Goal: Information Seeking & Learning: Learn about a topic

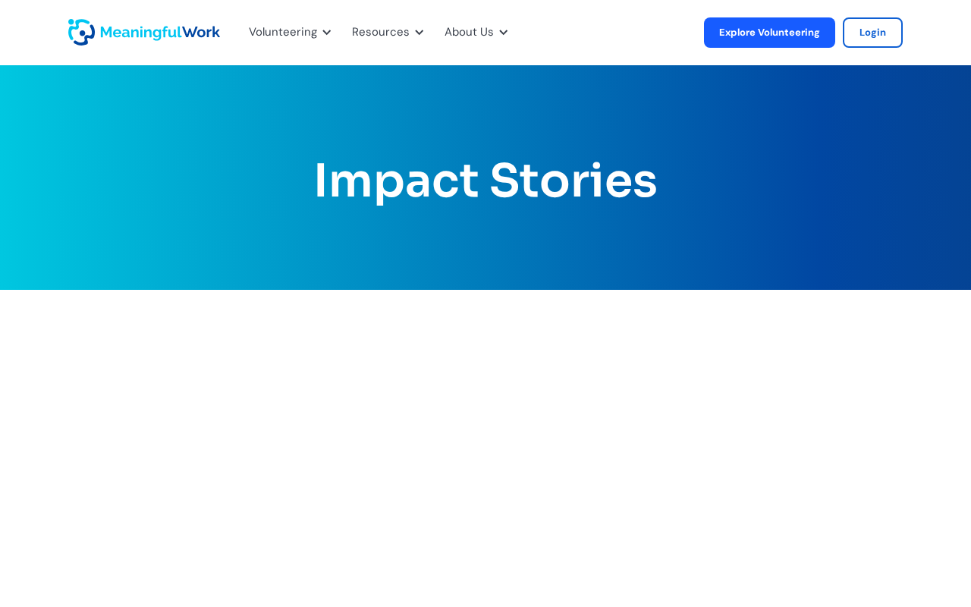
scroll to position [1439, 0]
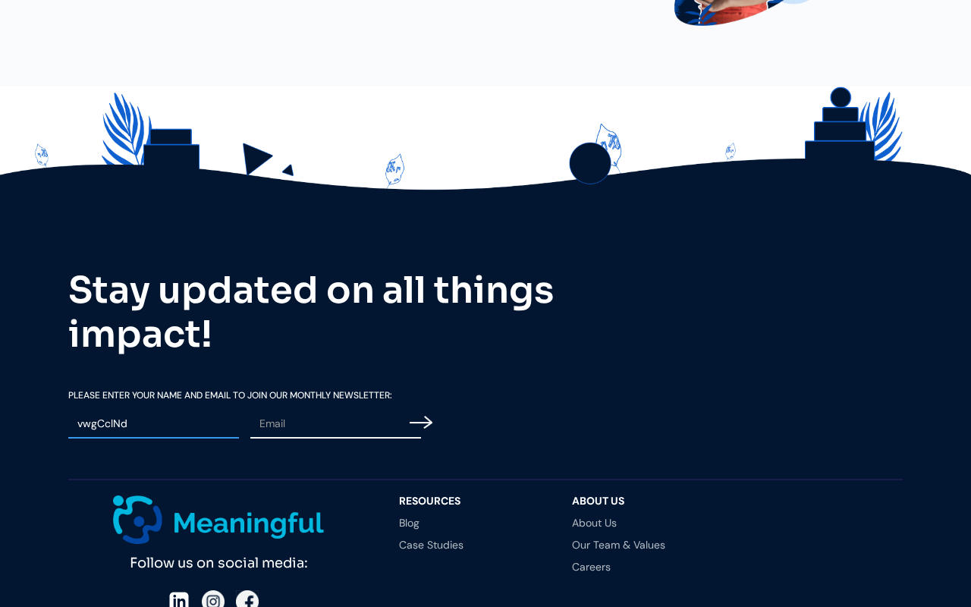
type input "vwgCclNd"
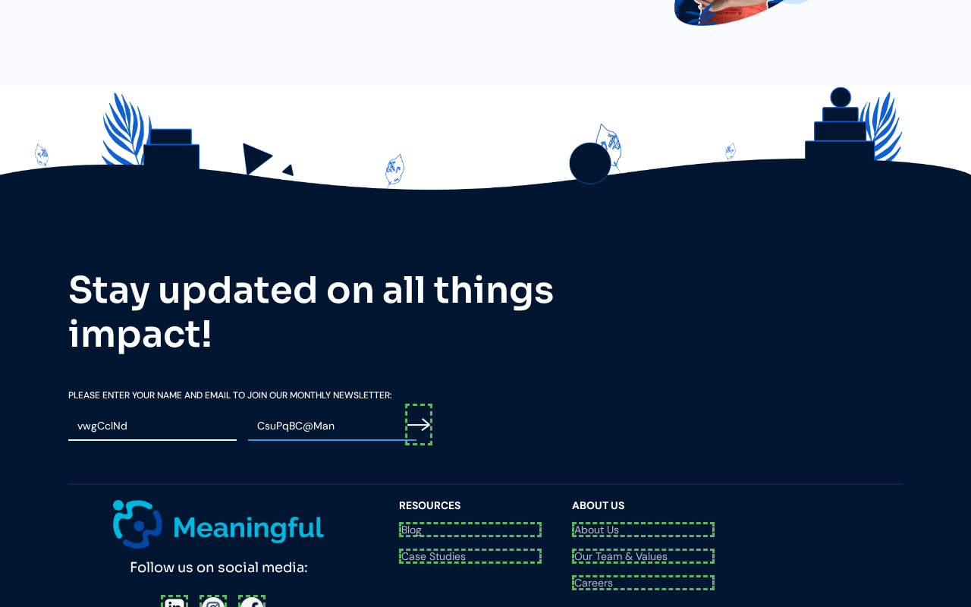
scroll to position [1444, 0]
type input "CsuPqBC@Man"
click at [421, 404] on input "Email Form" at bounding box center [418, 425] width 27 height 42
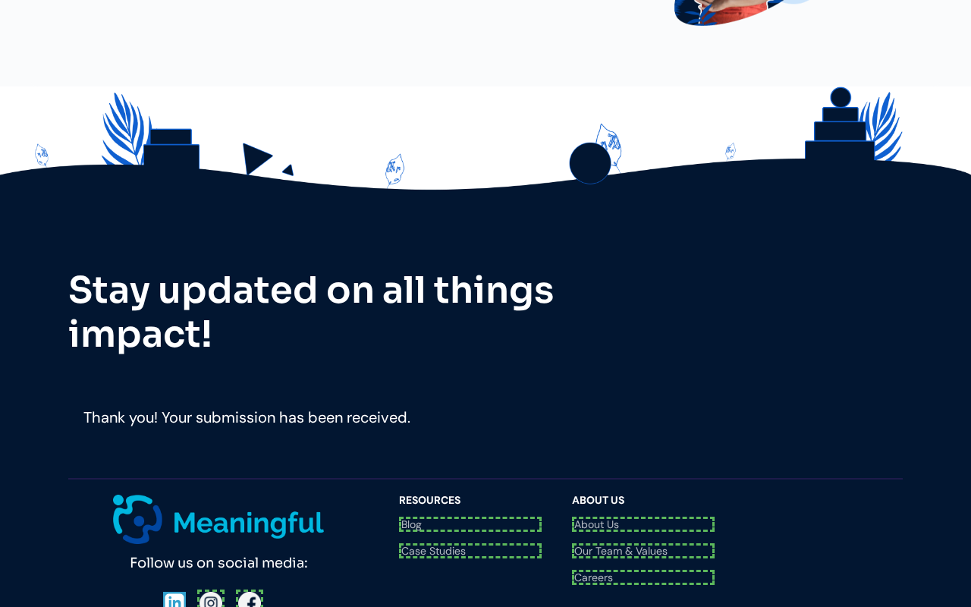
click at [174, 589] on div at bounding box center [219, 602] width 112 height 27
click at [210, 589] on div at bounding box center [218, 602] width 107 height 27
click at [247, 495] on div "Follow us on social media: Questions? Reach us at [EMAIL_ADDRESS][DOMAIN_NAME]" at bounding box center [226, 570] width 316 height 150
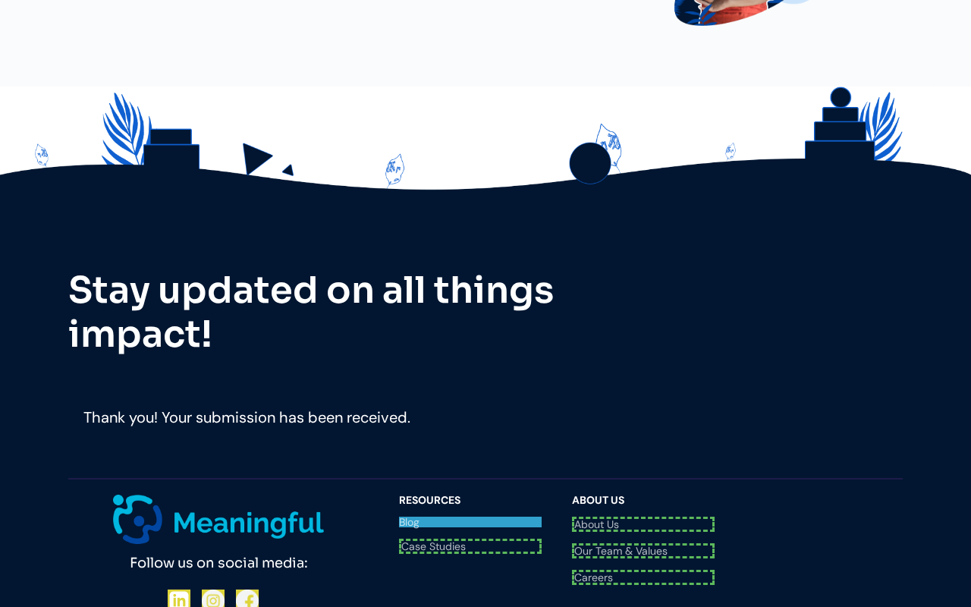
click at [470, 517] on link "Blog" at bounding box center [470, 522] width 143 height 11
click at [470, 539] on link "Case Studies" at bounding box center [470, 544] width 143 height 11
click at [643, 517] on link "About Us" at bounding box center [643, 524] width 143 height 15
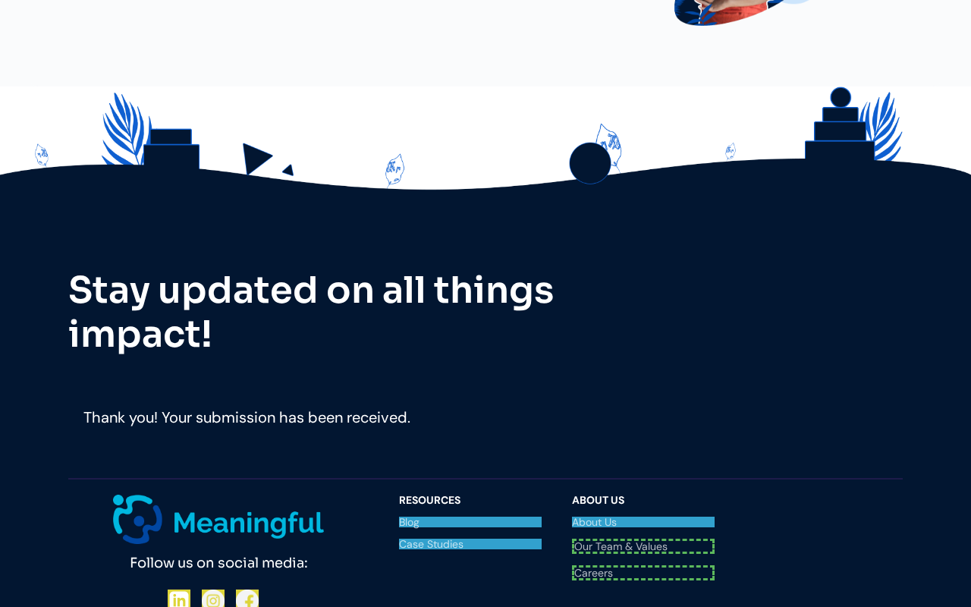
click at [643, 539] on link "Our Team & Values" at bounding box center [643, 546] width 143 height 15
click at [643, 561] on link "Careers" at bounding box center [643, 568] width 143 height 15
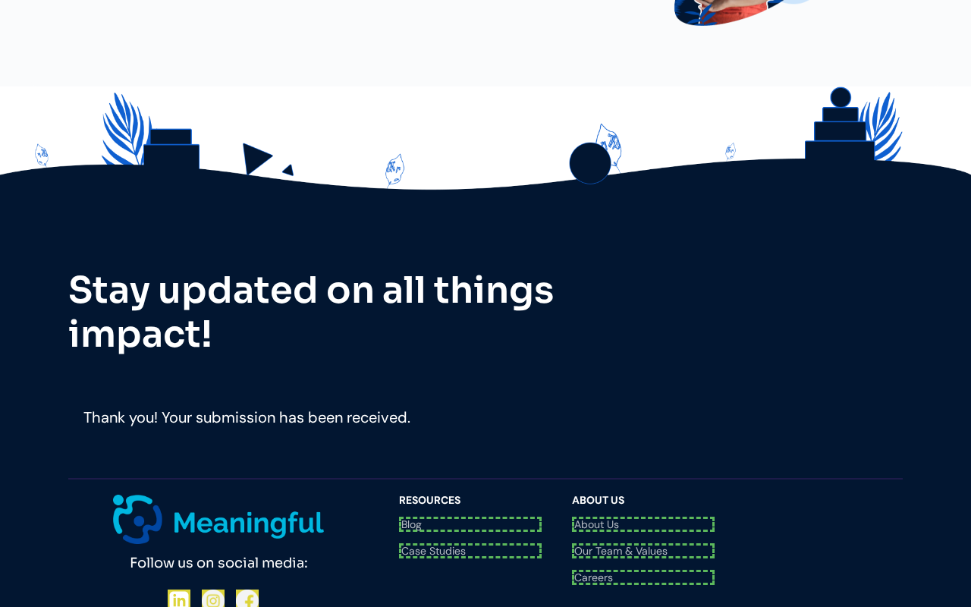
scroll to position [1439, 0]
